Goal: Task Accomplishment & Management: Use online tool/utility

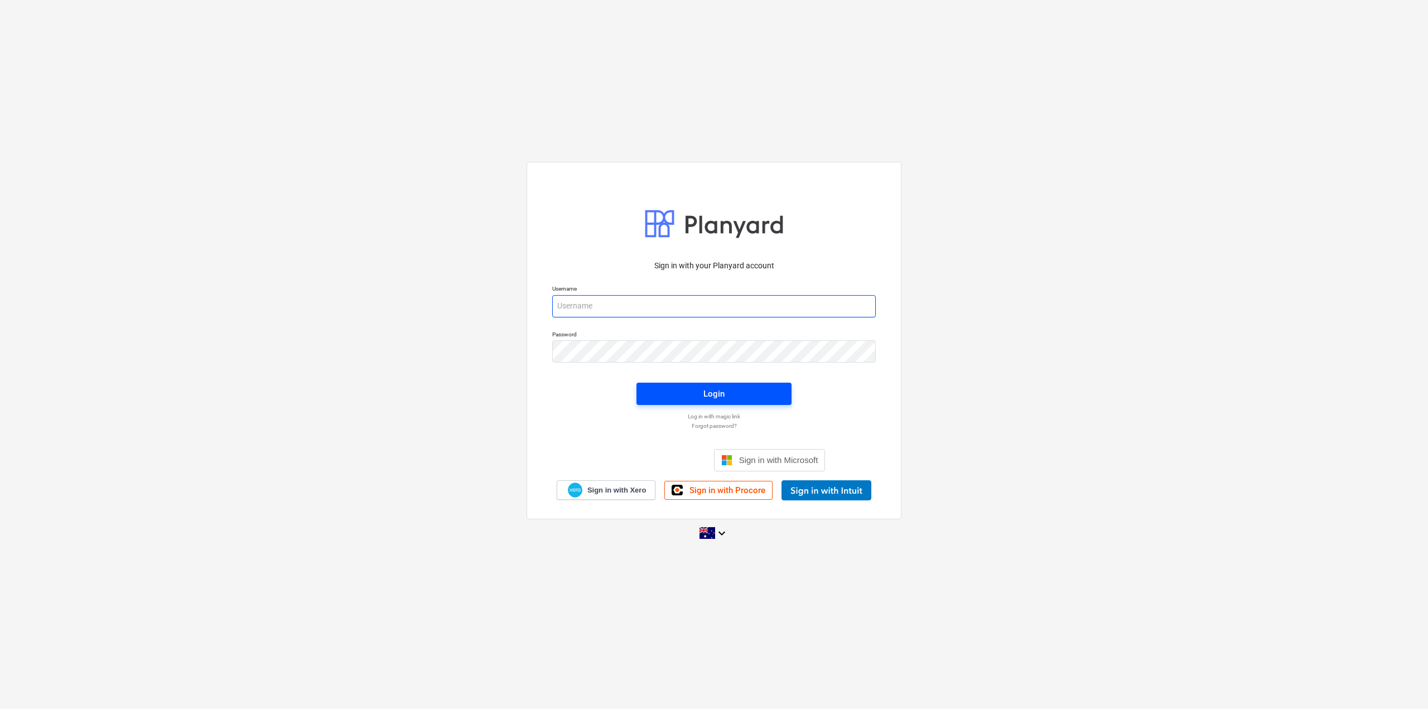
type input "[EMAIL_ADDRESS][DOMAIN_NAME]"
click at [711, 394] on div "Login" at bounding box center [714, 394] width 21 height 15
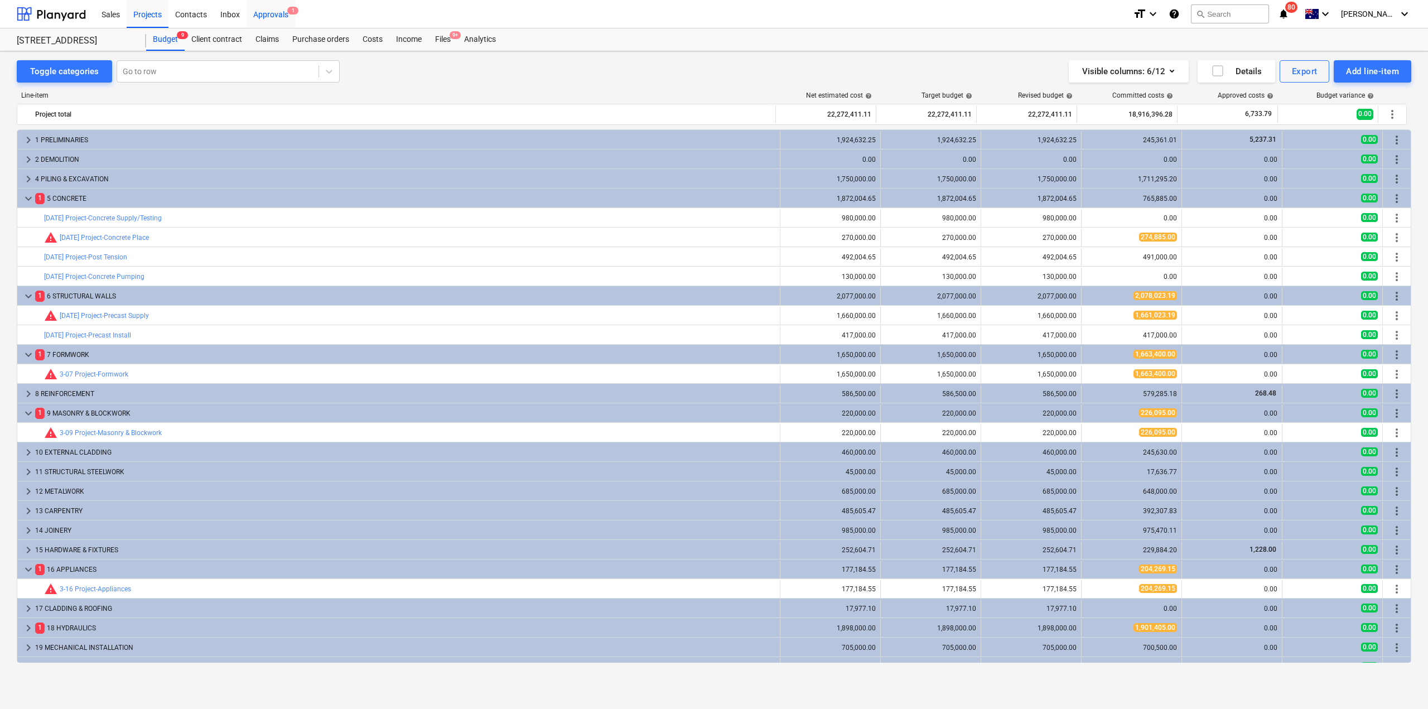
click at [280, 12] on div "Approvals 1" at bounding box center [271, 13] width 49 height 28
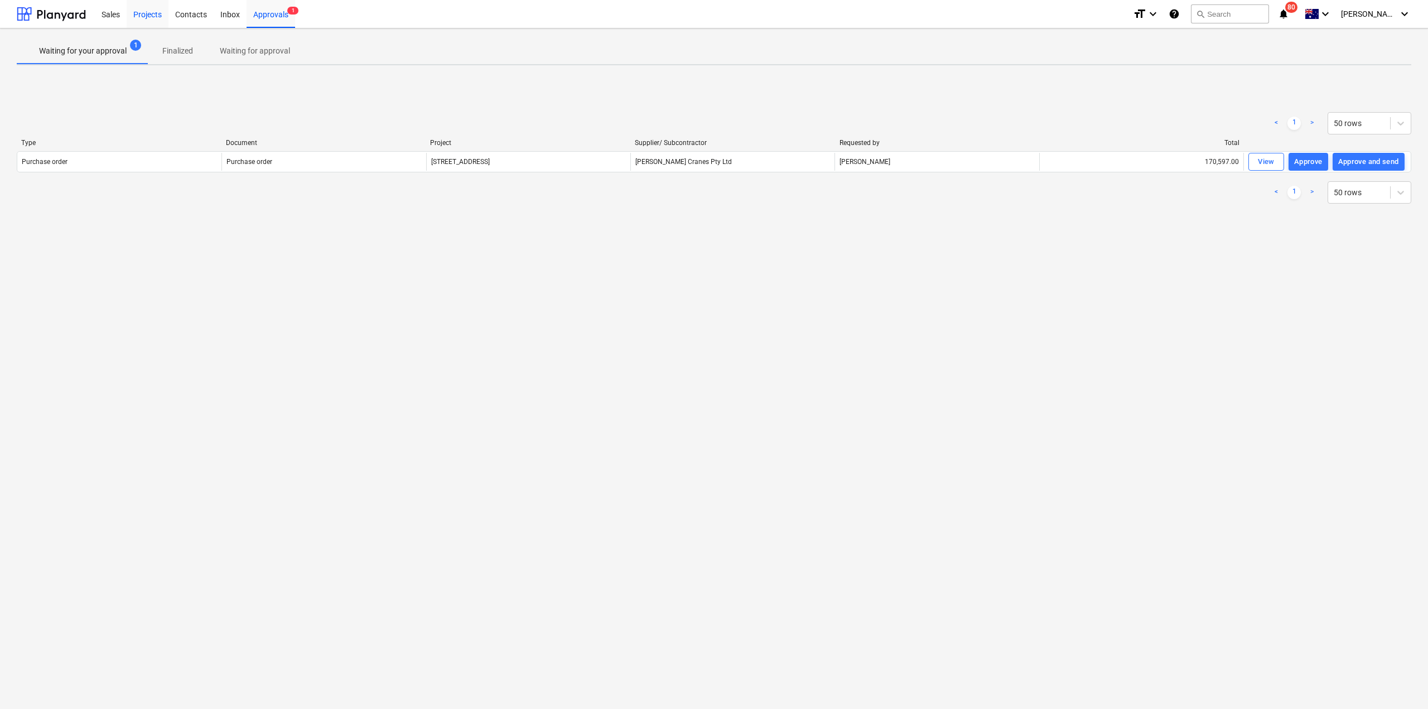
click at [142, 15] on div "Projects" at bounding box center [148, 13] width 42 height 28
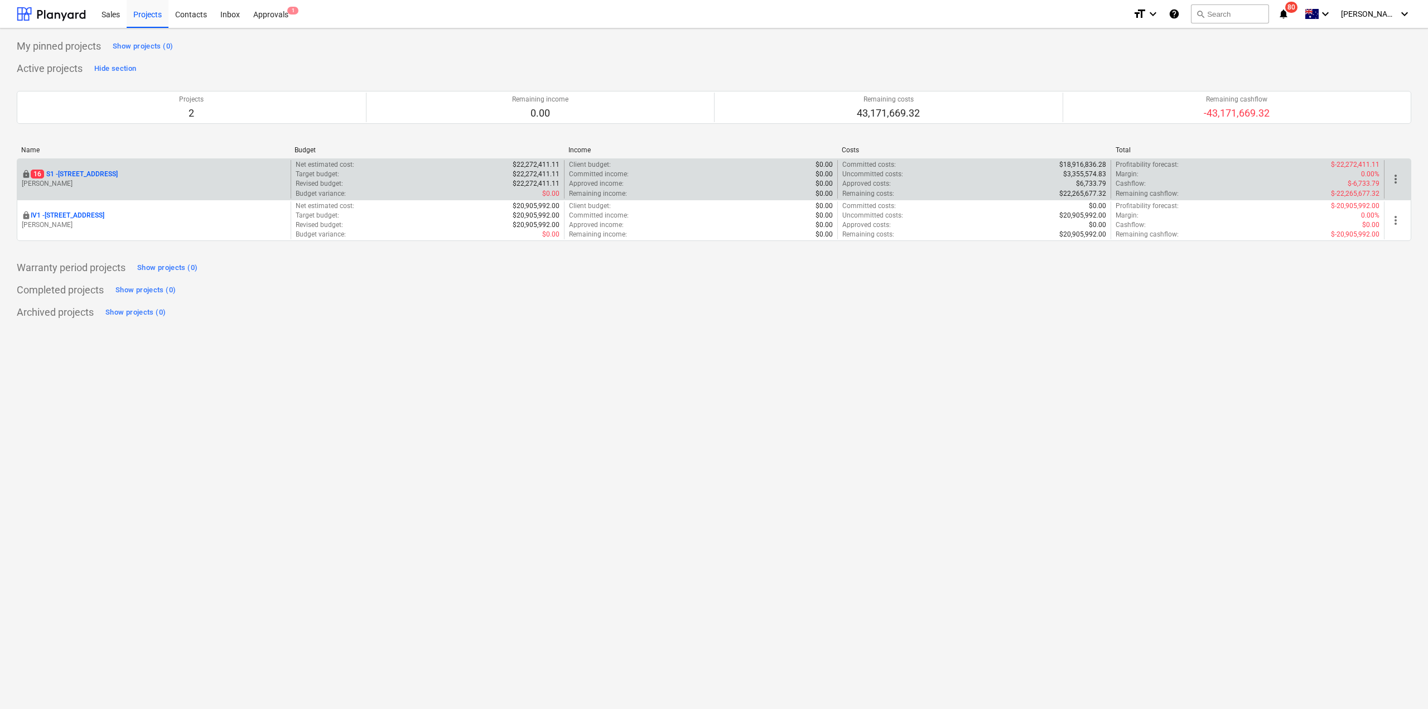
click at [138, 170] on div "locked [STREET_ADDRESS]" at bounding box center [154, 174] width 264 height 9
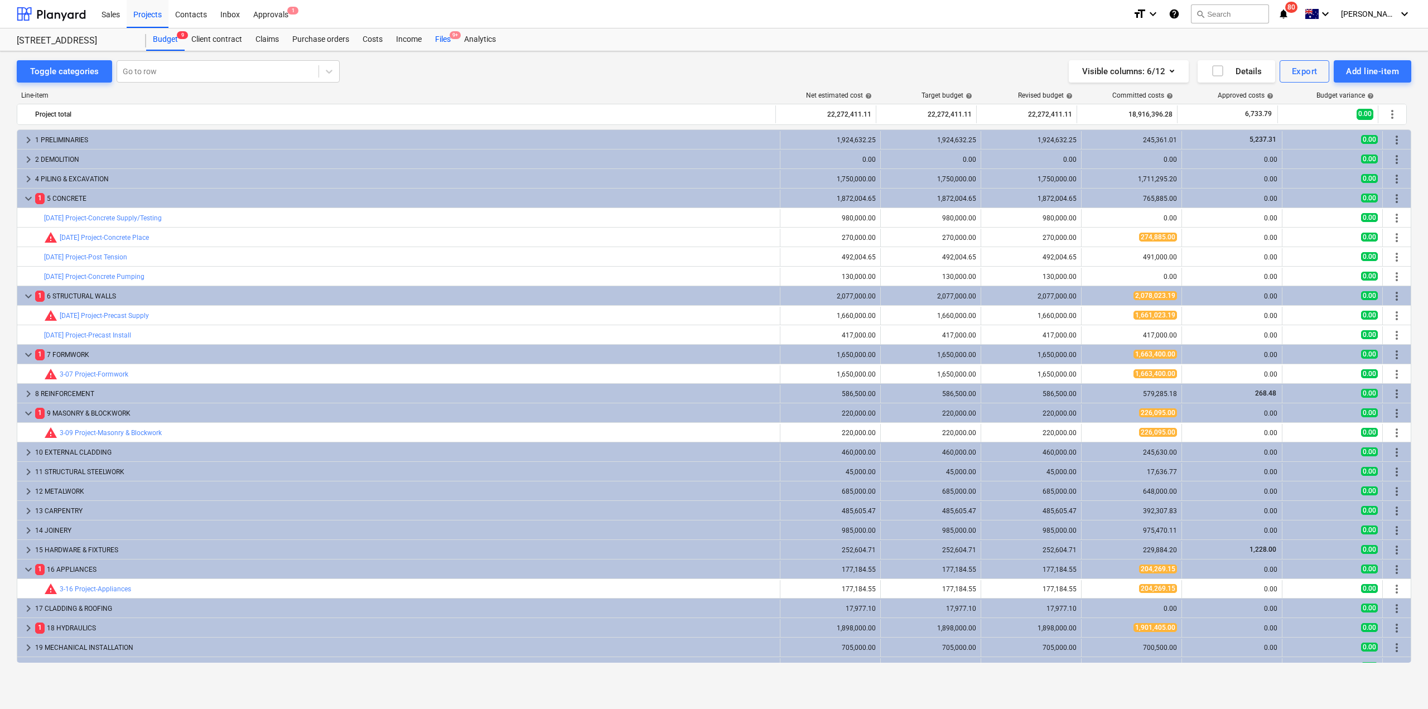
click at [447, 40] on div "Files 9+" at bounding box center [442, 39] width 29 height 22
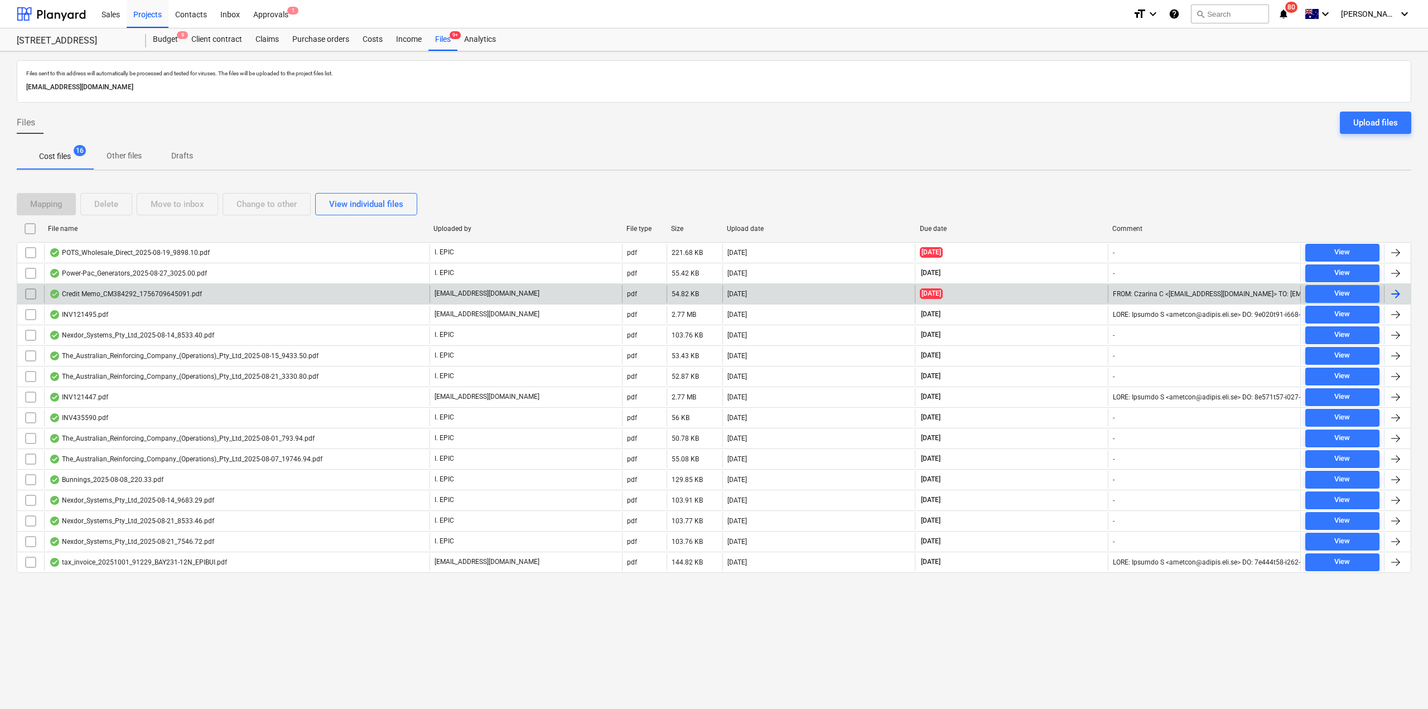
click at [236, 296] on div "Credit Memo_CM384292_1756709645091.pdf" at bounding box center [237, 294] width 386 height 18
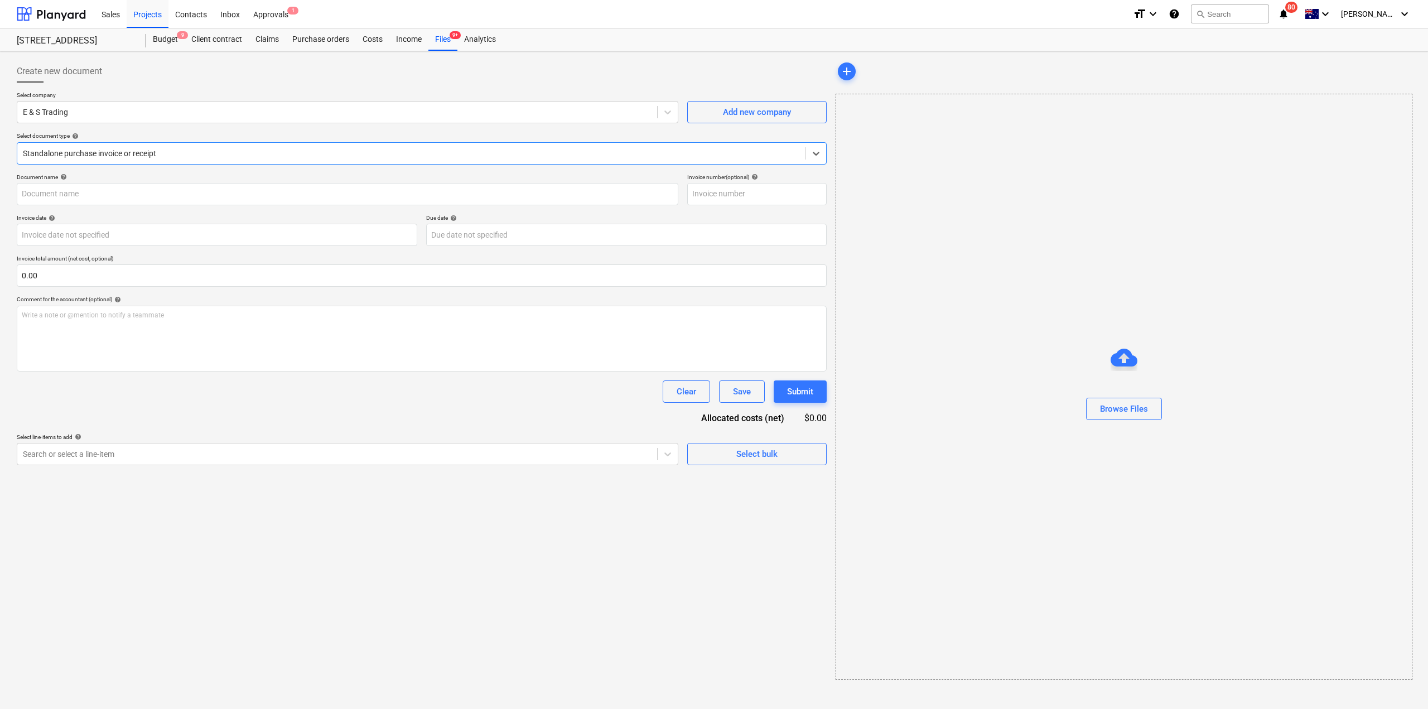
type input "384292"
type input "[DATE]"
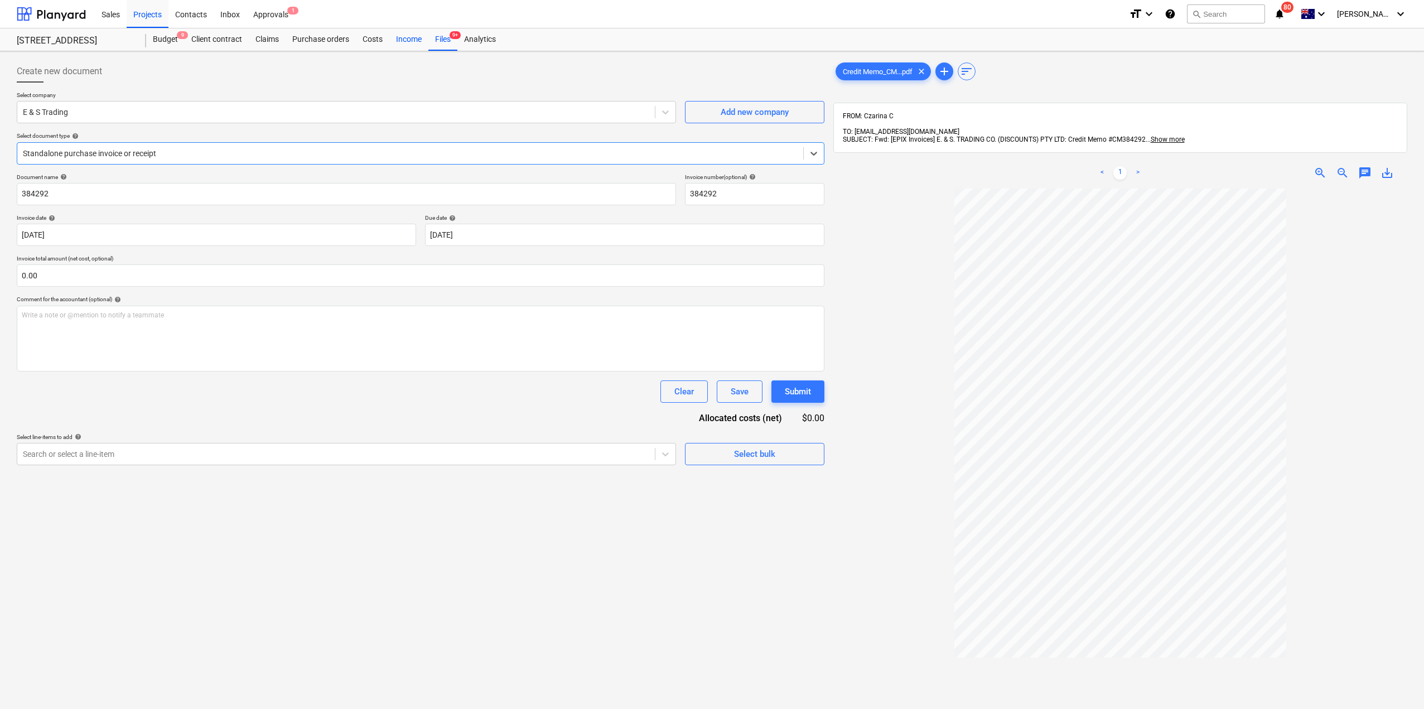
click at [411, 41] on div "Income" at bounding box center [408, 39] width 39 height 22
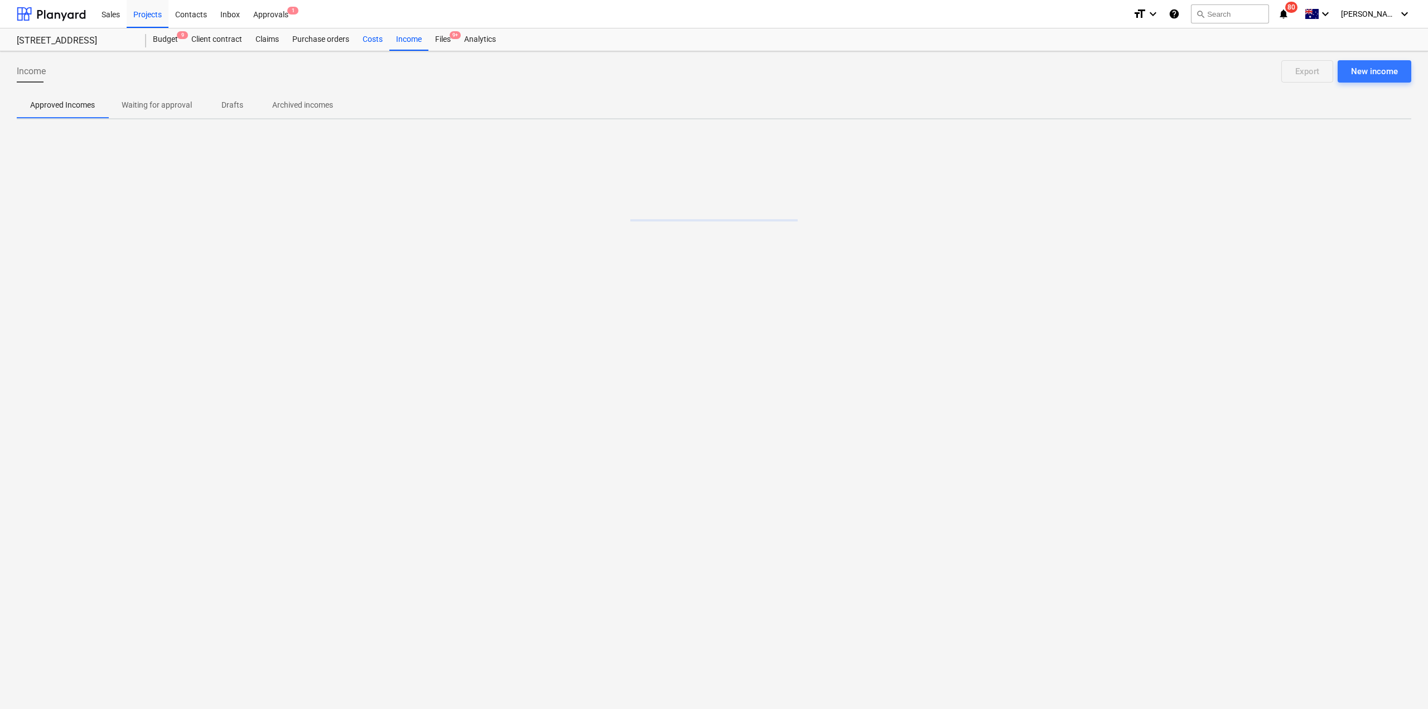
click at [368, 38] on div "Costs" at bounding box center [372, 39] width 33 height 22
click at [302, 38] on div "Purchase orders" at bounding box center [321, 39] width 70 height 22
